Goal: Information Seeking & Learning: Learn about a topic

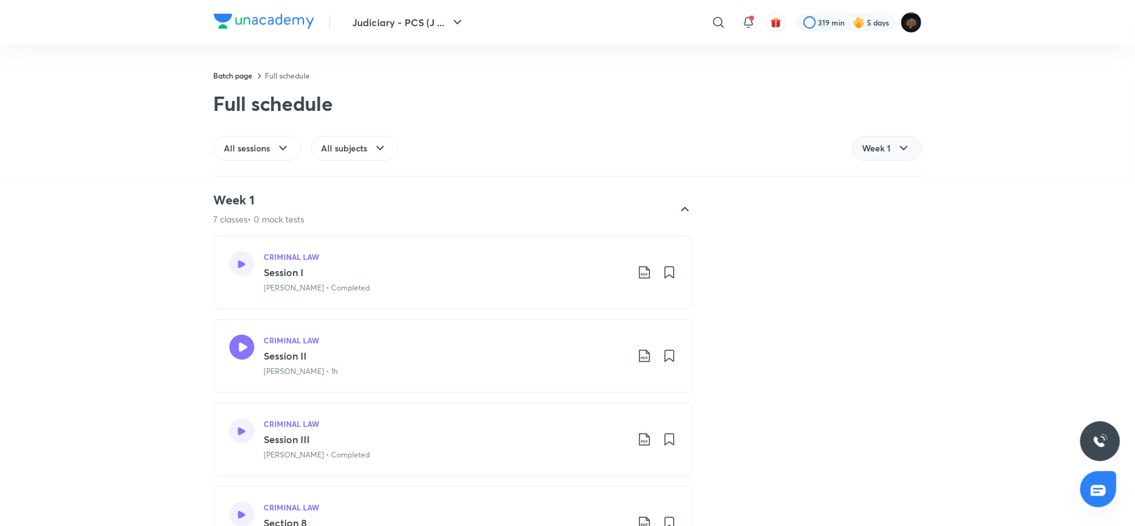
click at [893, 148] on div "Week 1" at bounding box center [887, 148] width 70 height 25
click at [877, 253] on span "Week 4" at bounding box center [877, 257] width 30 height 12
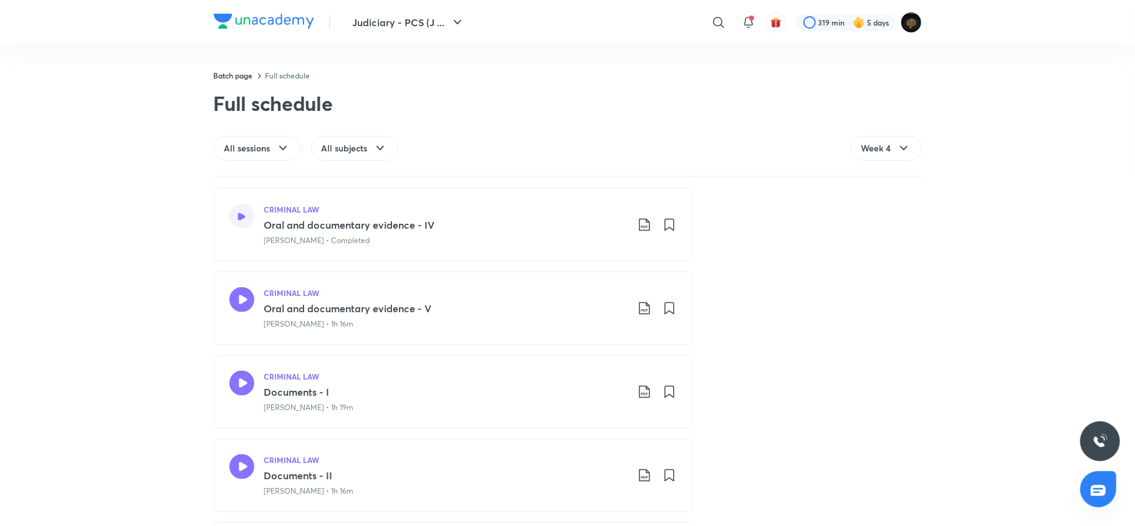
scroll to position [1264, 0]
click at [229, 299] on icon at bounding box center [241, 298] width 25 height 25
